Goal: Find contact information: Find contact information

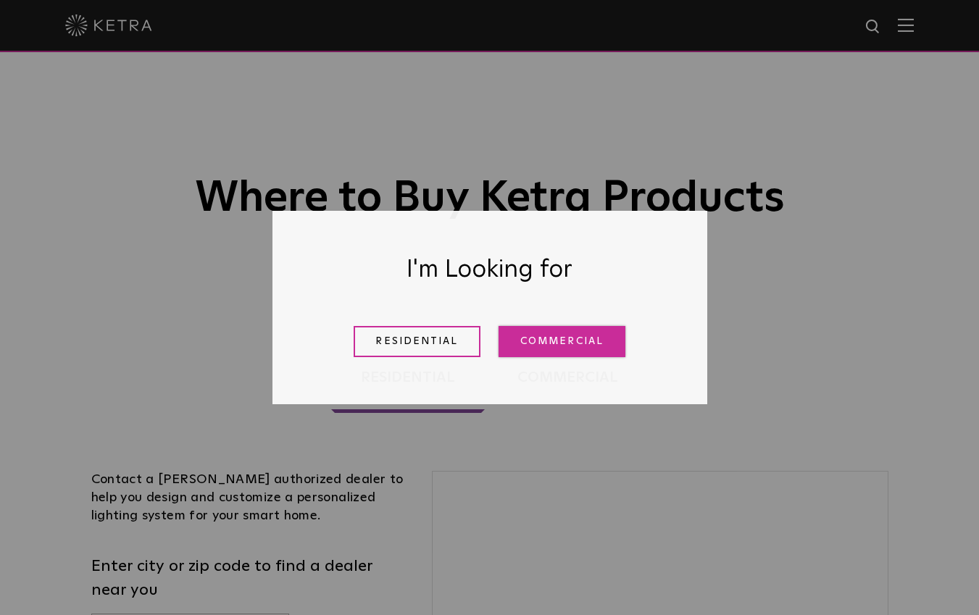
click at [595, 335] on link "Commercial" at bounding box center [561, 341] width 127 height 31
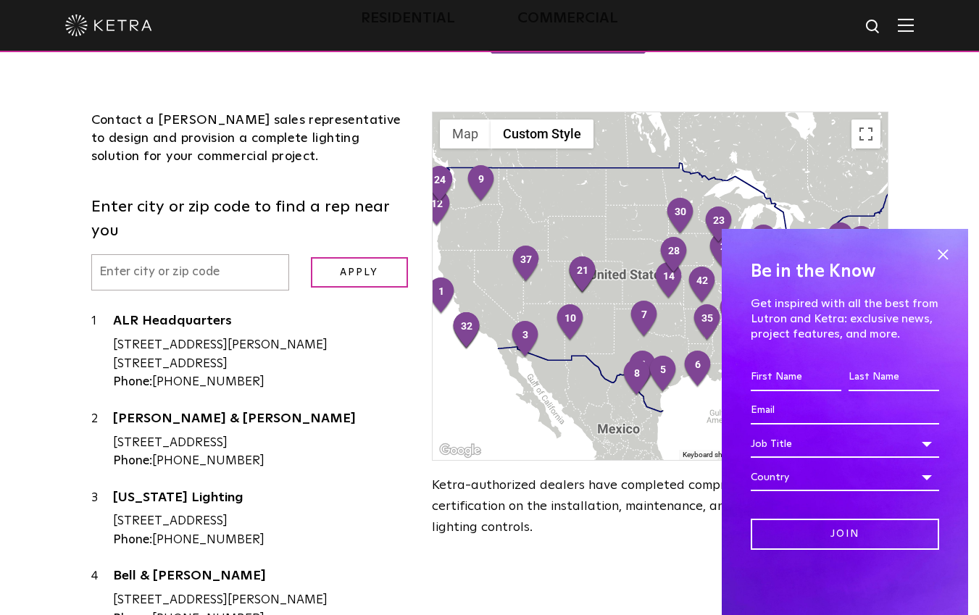
scroll to position [361, 0]
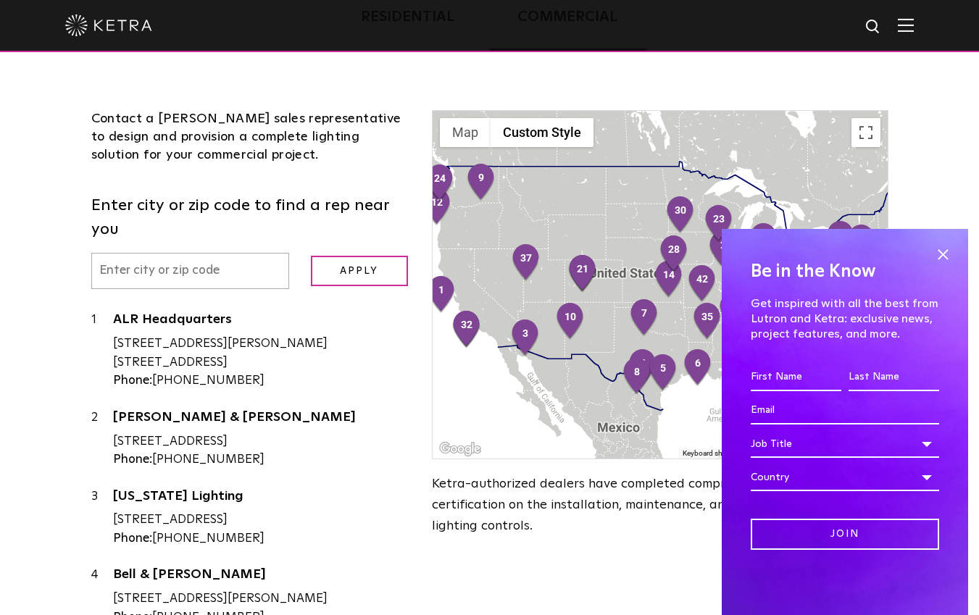
click at [204, 261] on input "text" at bounding box center [190, 271] width 198 height 37
type input "11221"
click at [391, 256] on input "Apply" at bounding box center [359, 271] width 97 height 31
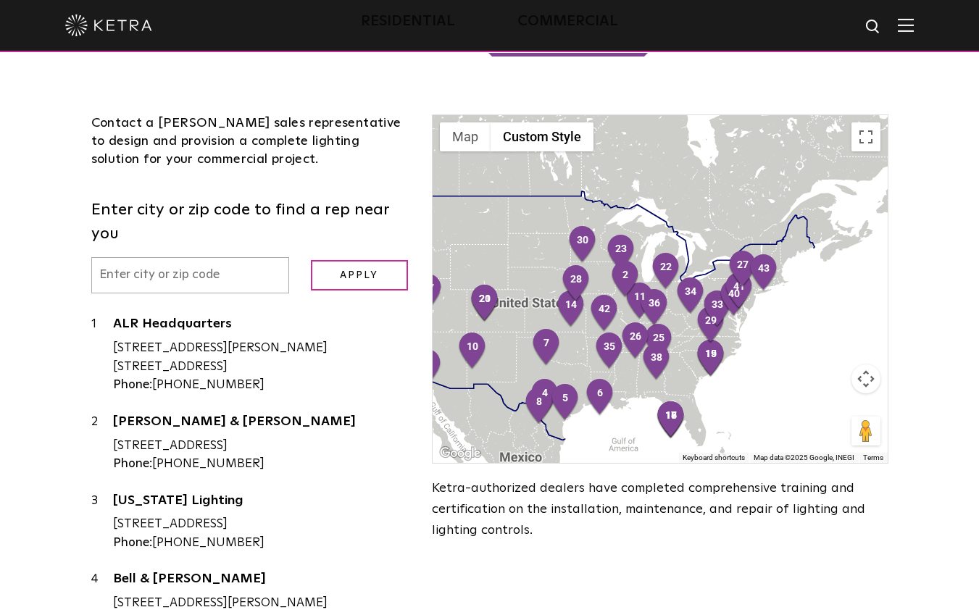
scroll to position [358, 0]
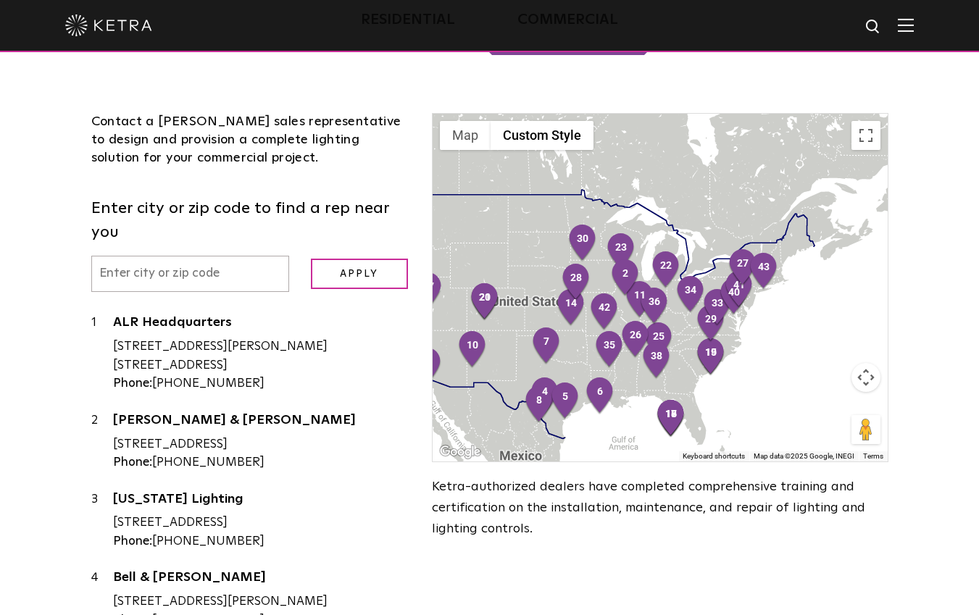
click at [229, 256] on input "text" at bounding box center [190, 274] width 198 height 37
type input "11221"
click at [311, 259] on input "Apply" at bounding box center [359, 274] width 97 height 31
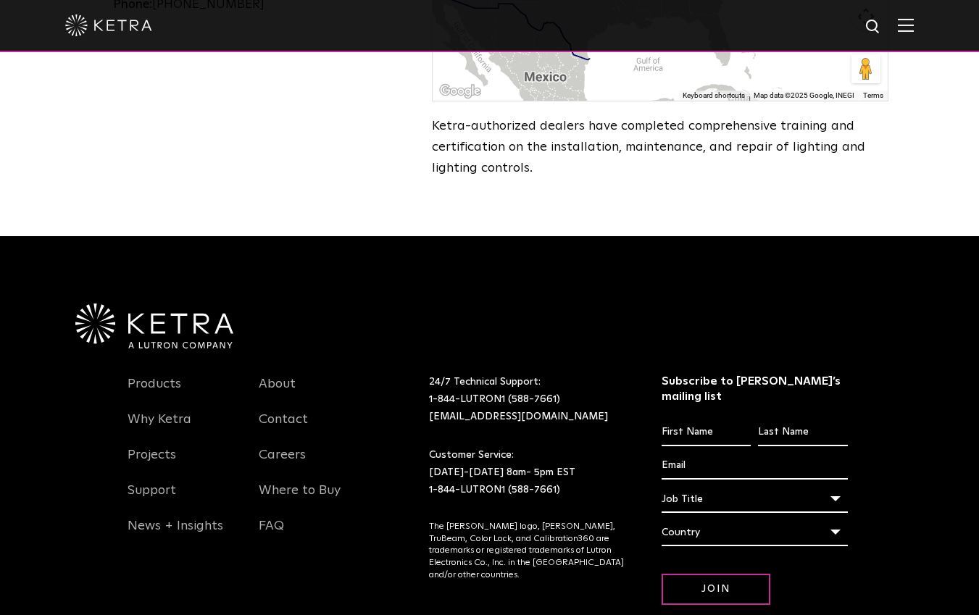
scroll to position [719, 0]
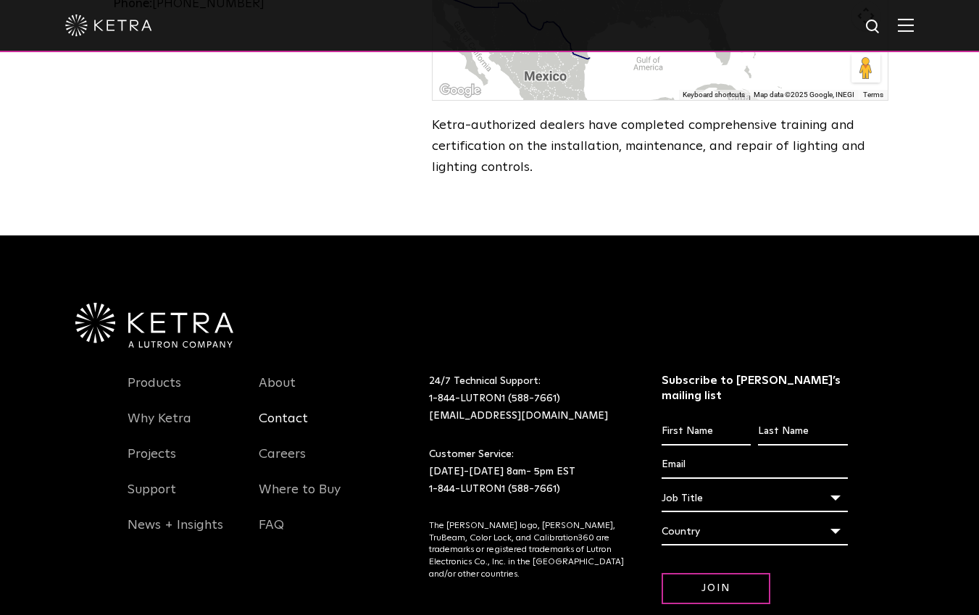
click at [278, 418] on link "Contact" at bounding box center [283, 427] width 49 height 33
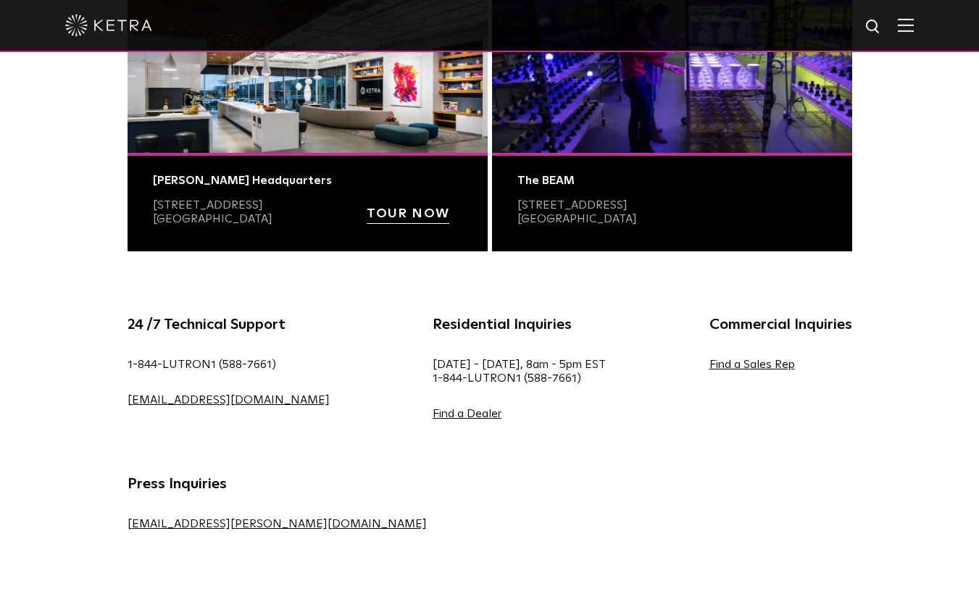
scroll to position [652, 0]
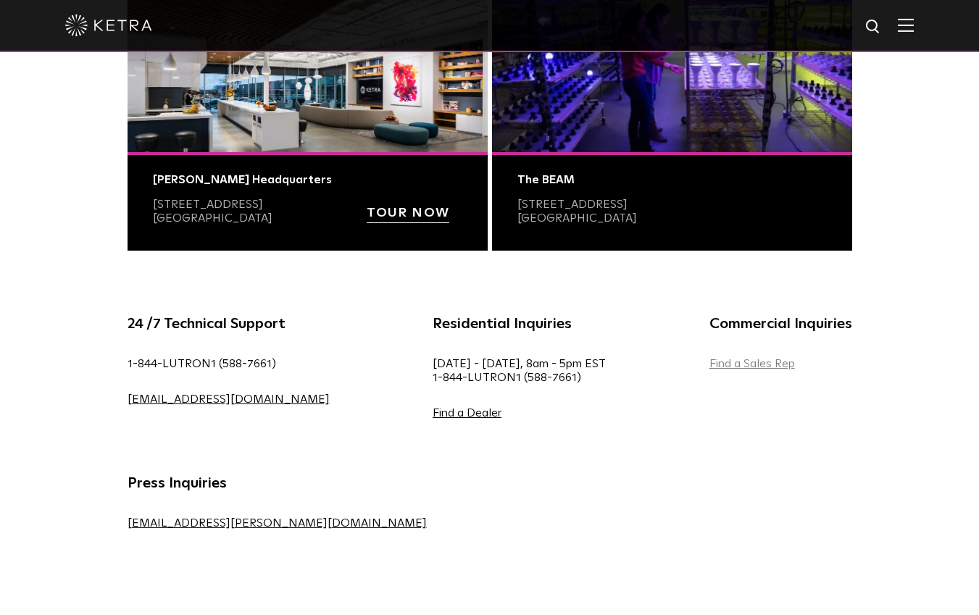
click at [709, 359] on link "Find a Sales Rep" at bounding box center [751, 364] width 85 height 12
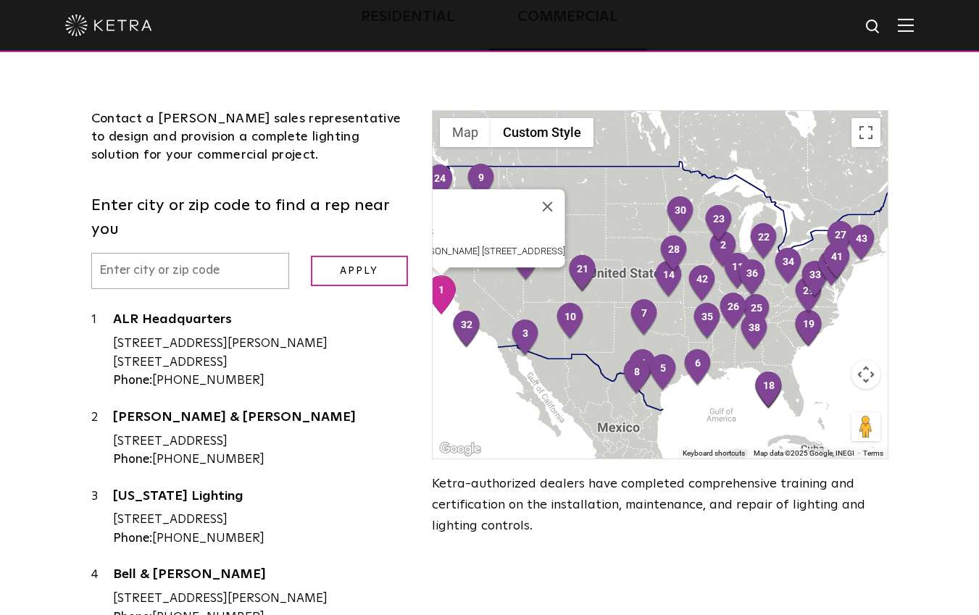
scroll to position [361, 0]
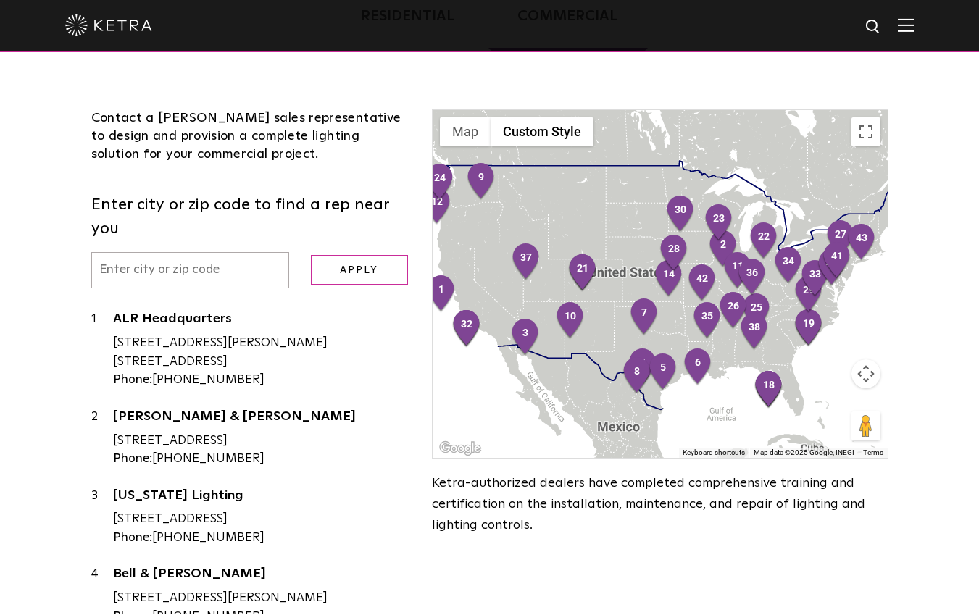
click at [164, 258] on input "text" at bounding box center [190, 270] width 198 height 37
type input "11221"
click at [353, 255] on input "Apply" at bounding box center [359, 270] width 97 height 31
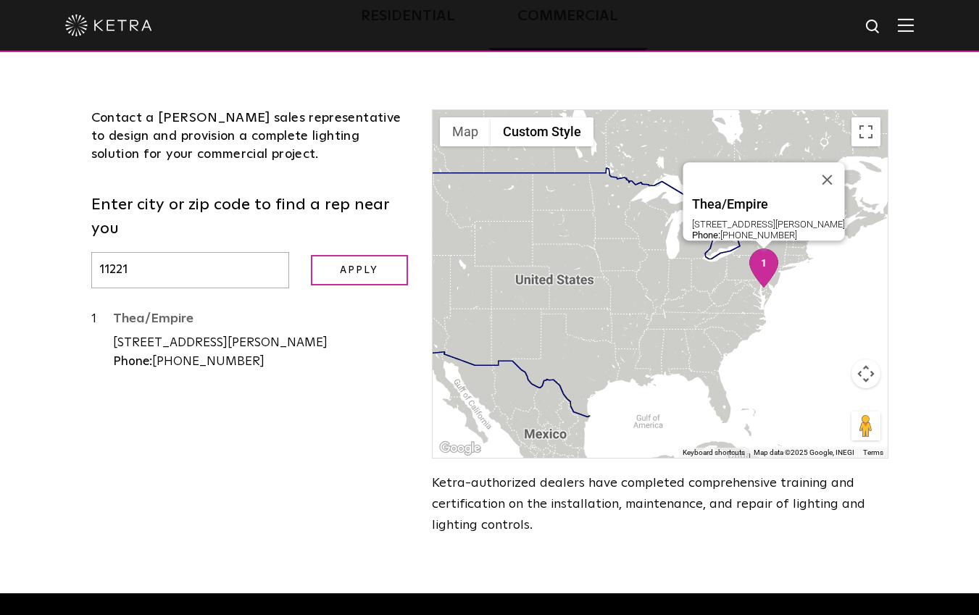
click at [232, 312] on link "Thea/Empire" at bounding box center [262, 321] width 298 height 18
